Goal: Task Accomplishment & Management: Manage account settings

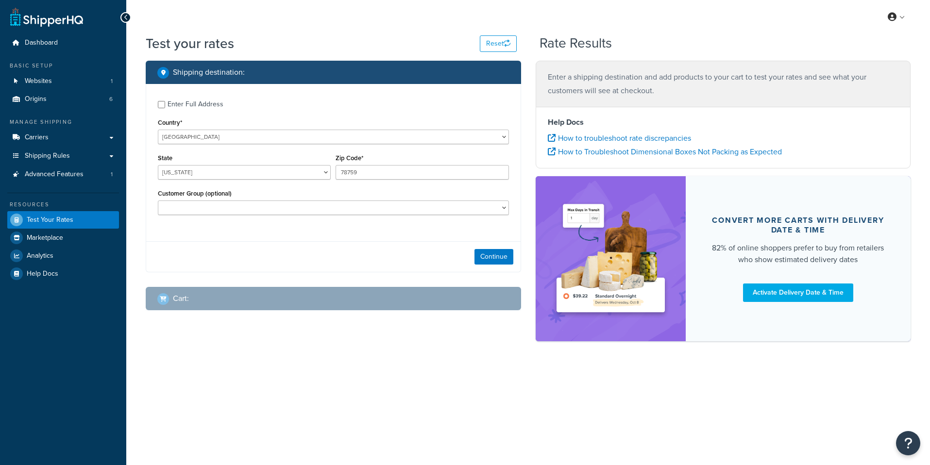
select select "[GEOGRAPHIC_DATA]"
click at [94, 149] on link "Shipping Rules" at bounding box center [63, 156] width 112 height 18
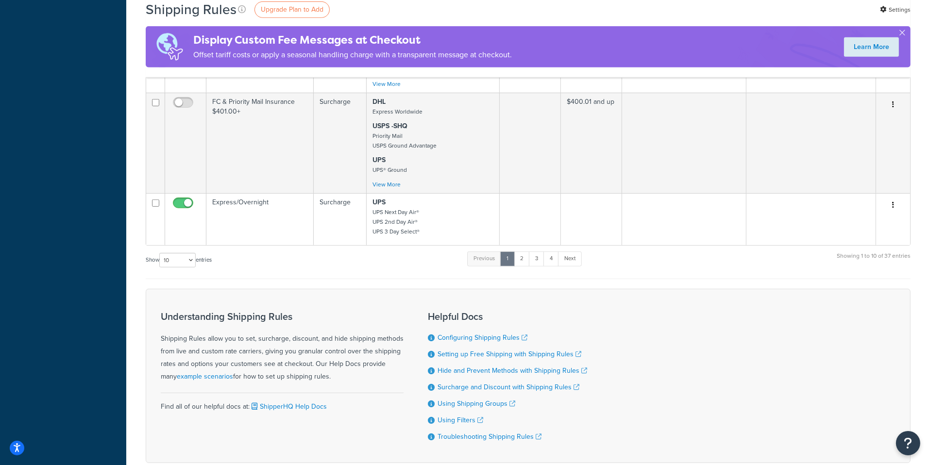
scroll to position [826, 0]
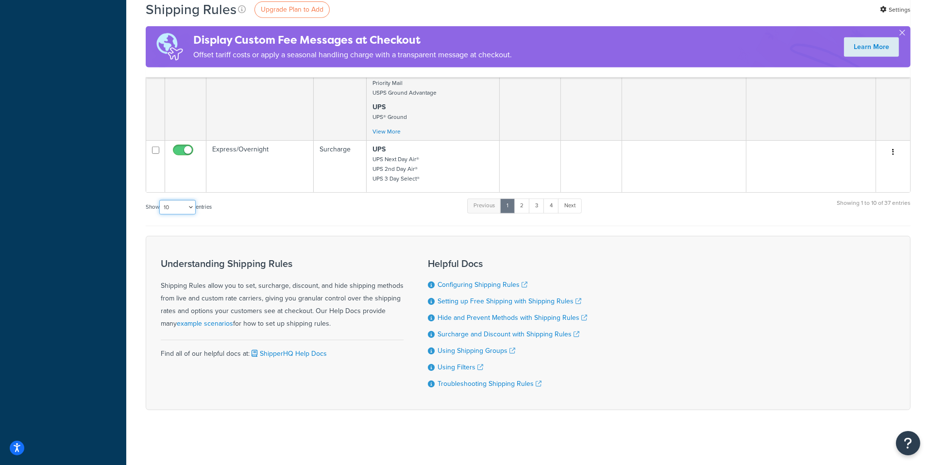
select select "50"
click option "50" at bounding box center [0, 0] width 0 height 0
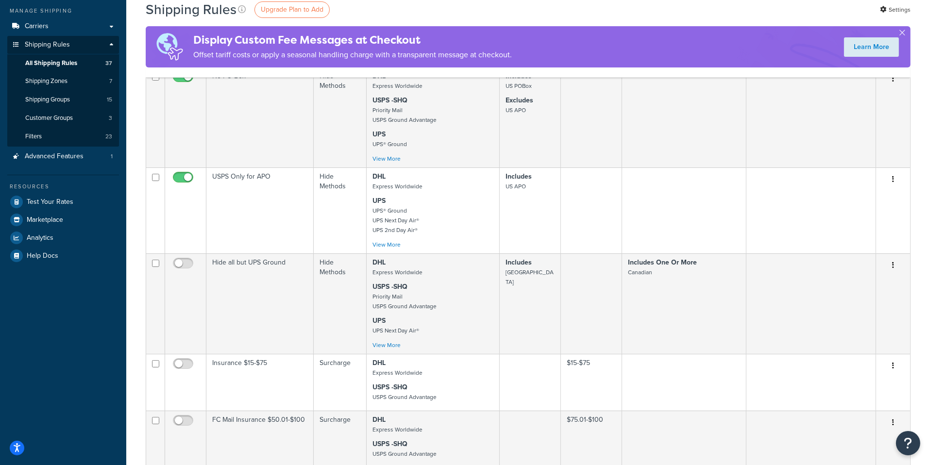
scroll to position [0, 0]
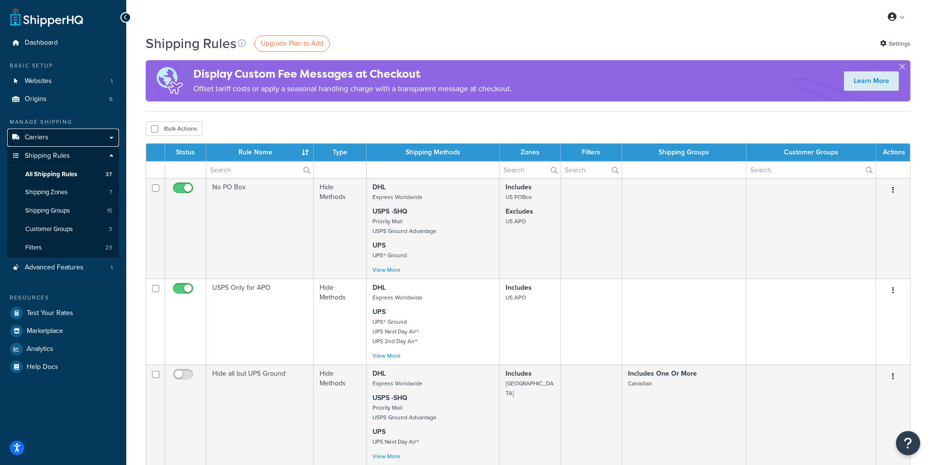
click at [61, 139] on link "Carriers" at bounding box center [63, 138] width 112 height 18
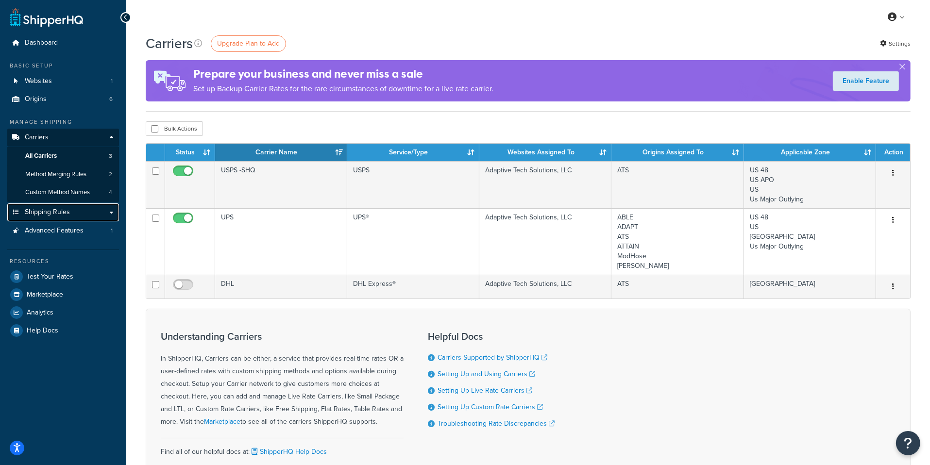
click at [94, 209] on link "Shipping Rules" at bounding box center [63, 213] width 112 height 18
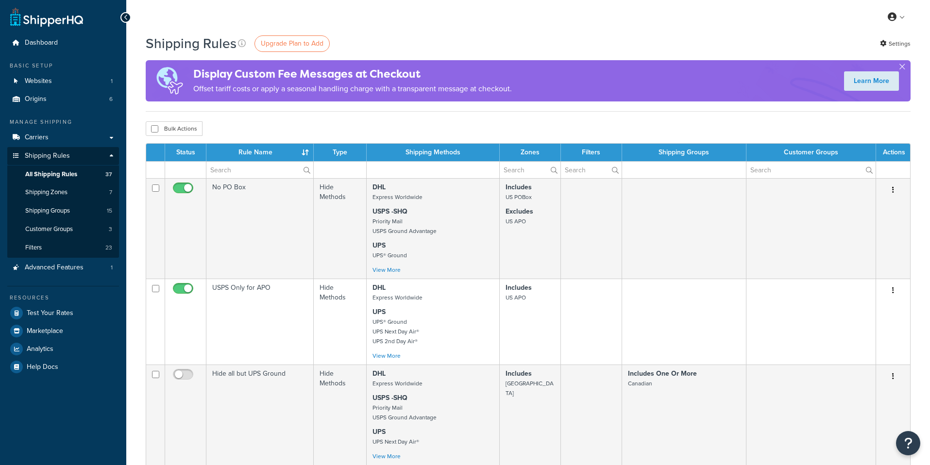
select select "50"
click at [77, 78] on link "Websites 1" at bounding box center [63, 81] width 112 height 18
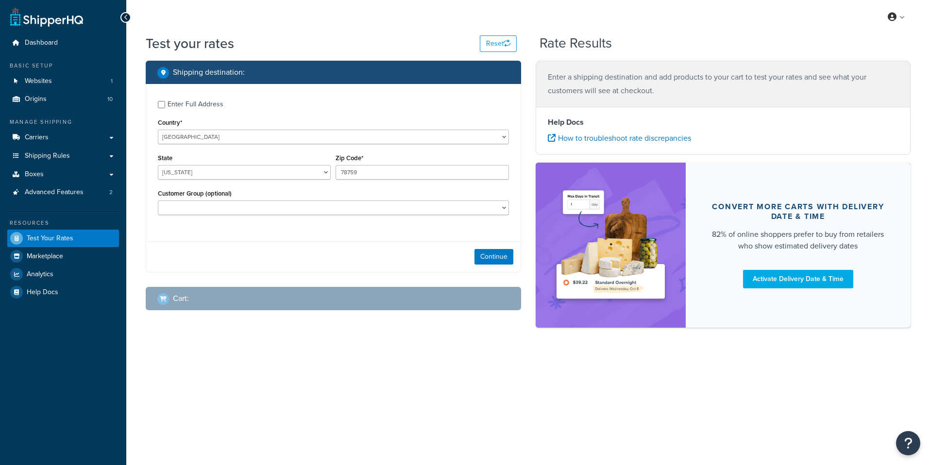
select select "[GEOGRAPHIC_DATA]"
click at [84, 162] on link "Shipping Rules" at bounding box center [63, 156] width 112 height 18
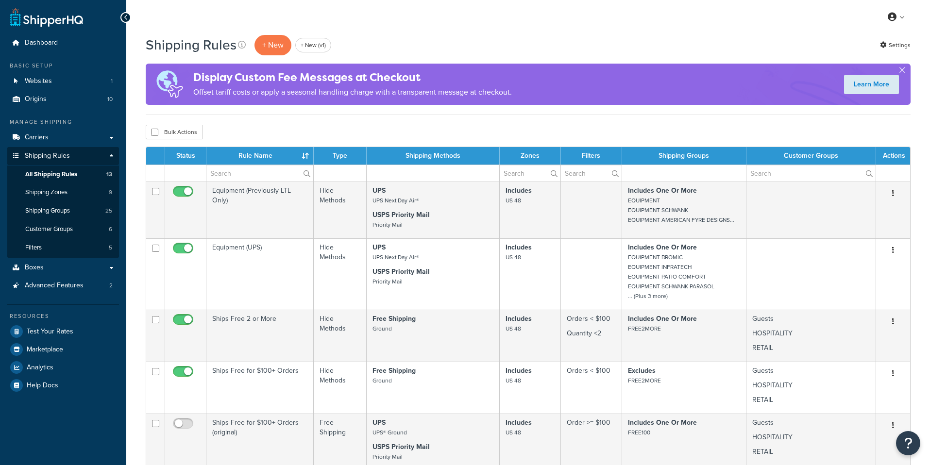
select select "50"
click at [117, 75] on link "Websites 1" at bounding box center [63, 81] width 112 height 18
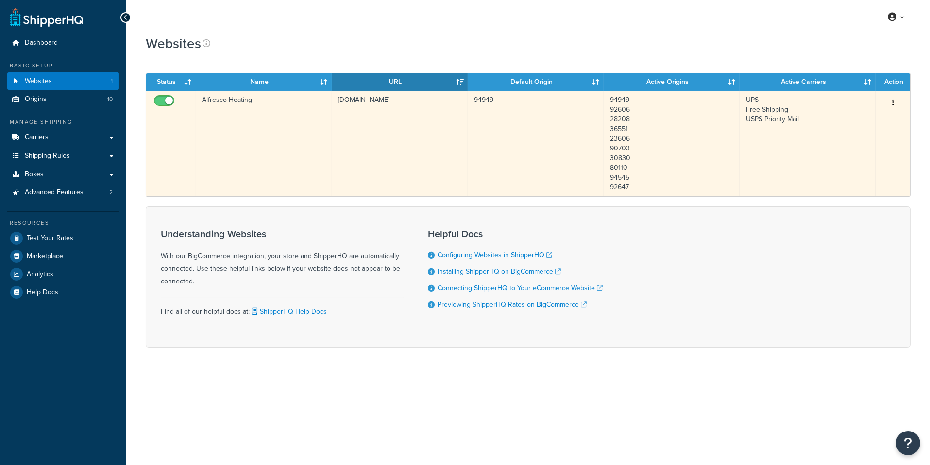
click at [316, 168] on td "Alfresco Heating" at bounding box center [264, 143] width 136 height 105
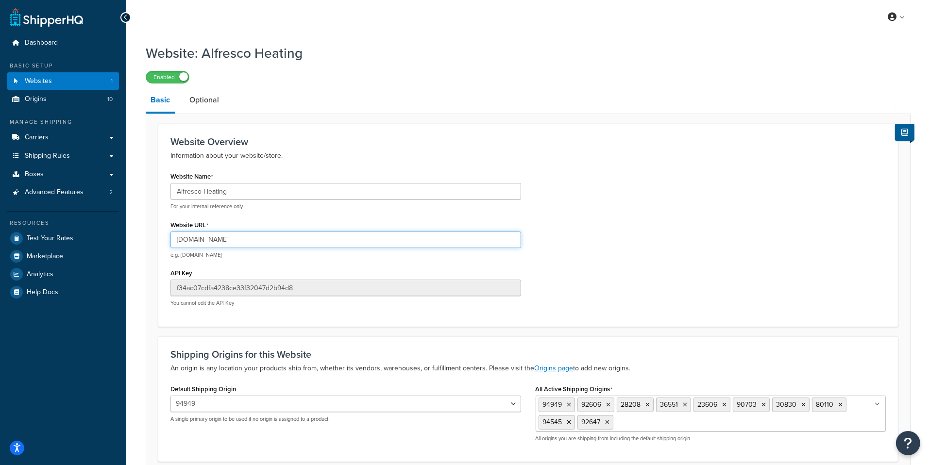
drag, startPoint x: 223, startPoint y: 239, endPoint x: 158, endPoint y: 238, distance: 65.1
click at [171, 238] on input "alfresco-heating.mybigcommerce.com" at bounding box center [346, 240] width 351 height 17
click at [94, 149] on link "Shipping Rules" at bounding box center [63, 156] width 112 height 18
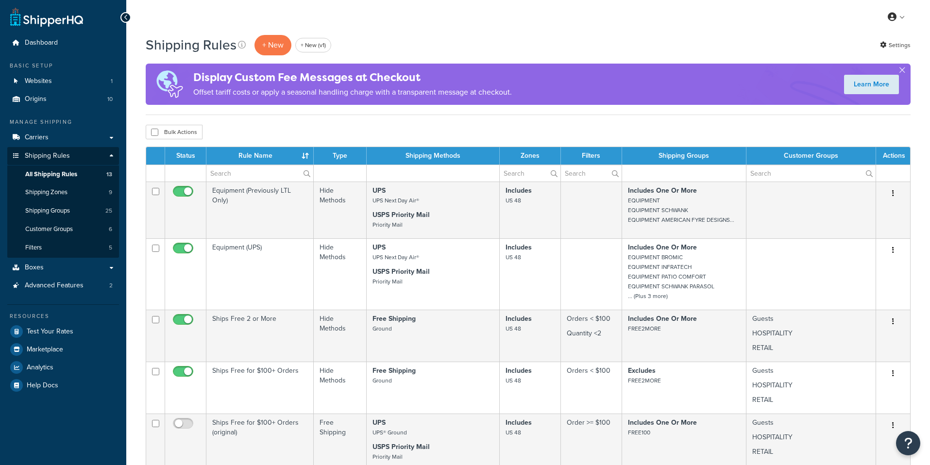
select select "50"
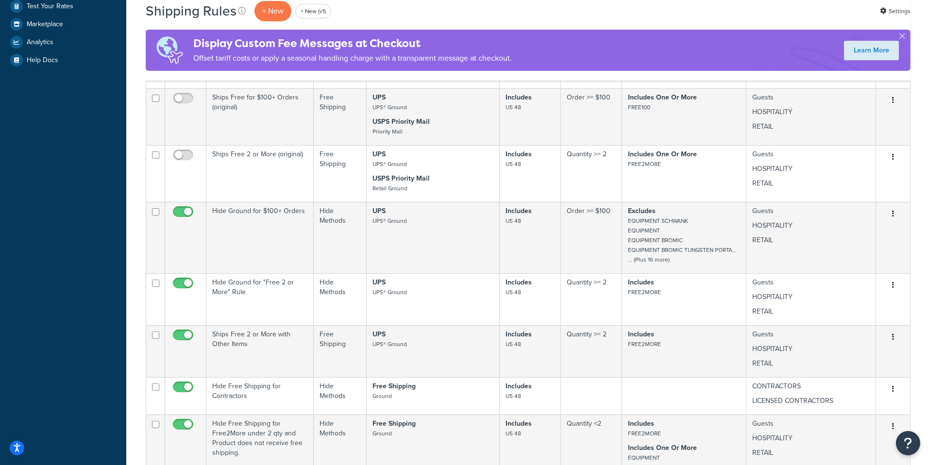
scroll to position [353, 0]
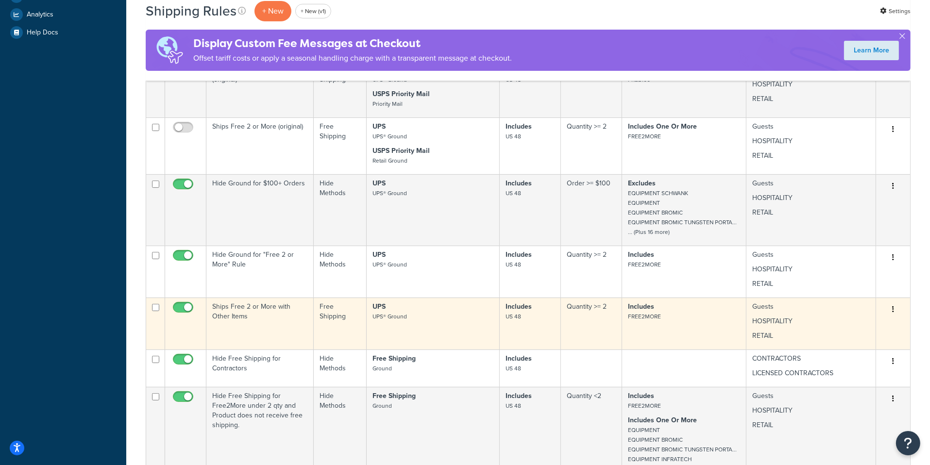
click at [381, 323] on td "UPS UPS® Ground" at bounding box center [433, 324] width 133 height 52
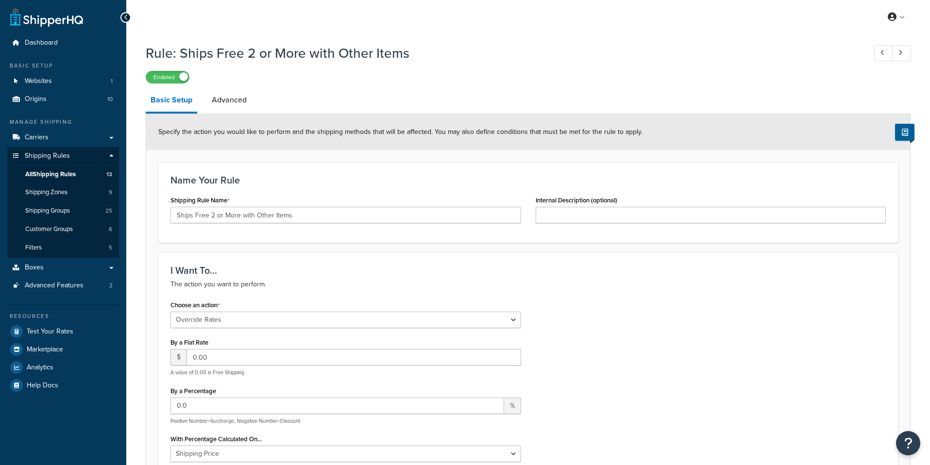
select select "OVERRIDE"
select select "SHIPPING_GROUP"
click at [96, 174] on link "All Shipping Rules 13" at bounding box center [63, 175] width 112 height 18
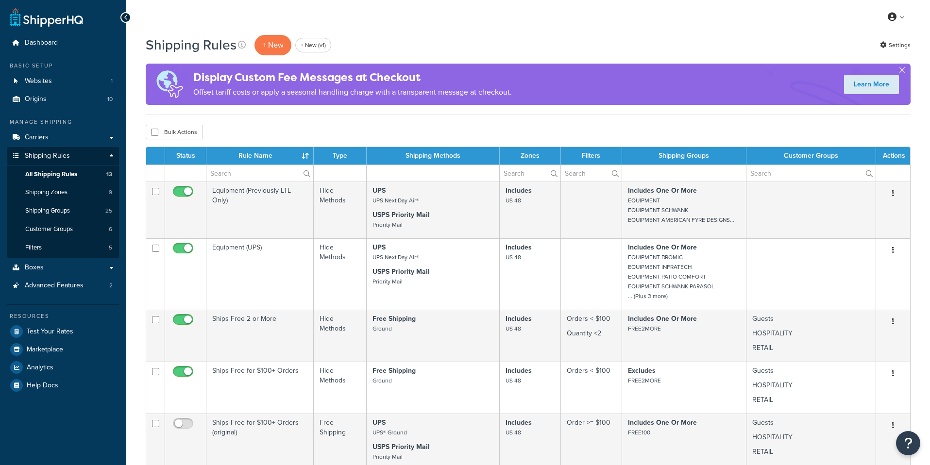
select select "50"
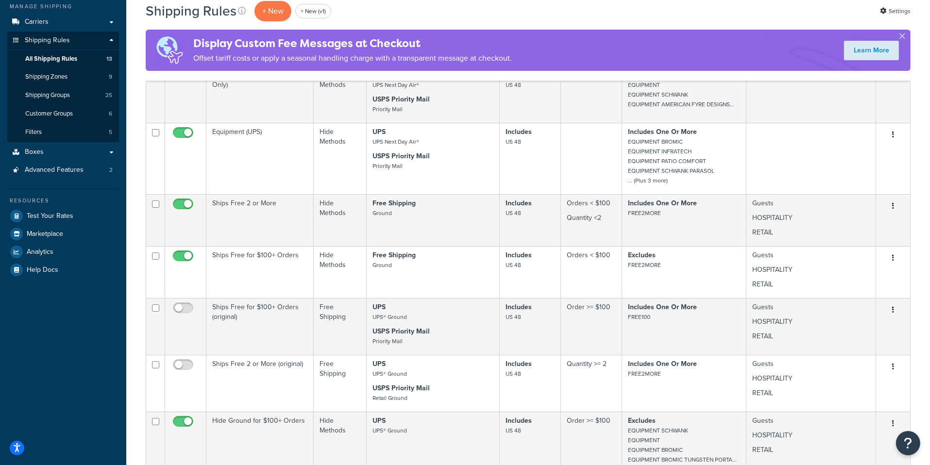
scroll to position [128, 0]
